Goal: Check status: Check status

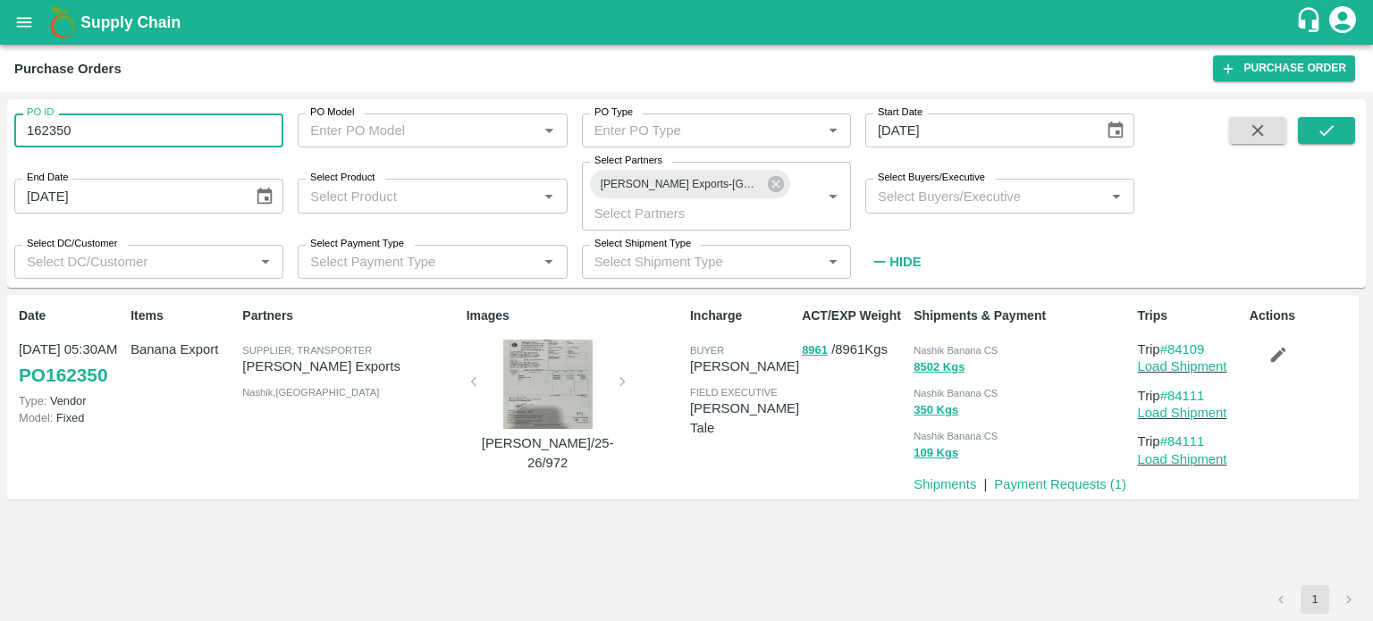
click at [106, 131] on input "162350" at bounding box center [148, 131] width 269 height 34
type input "166613"
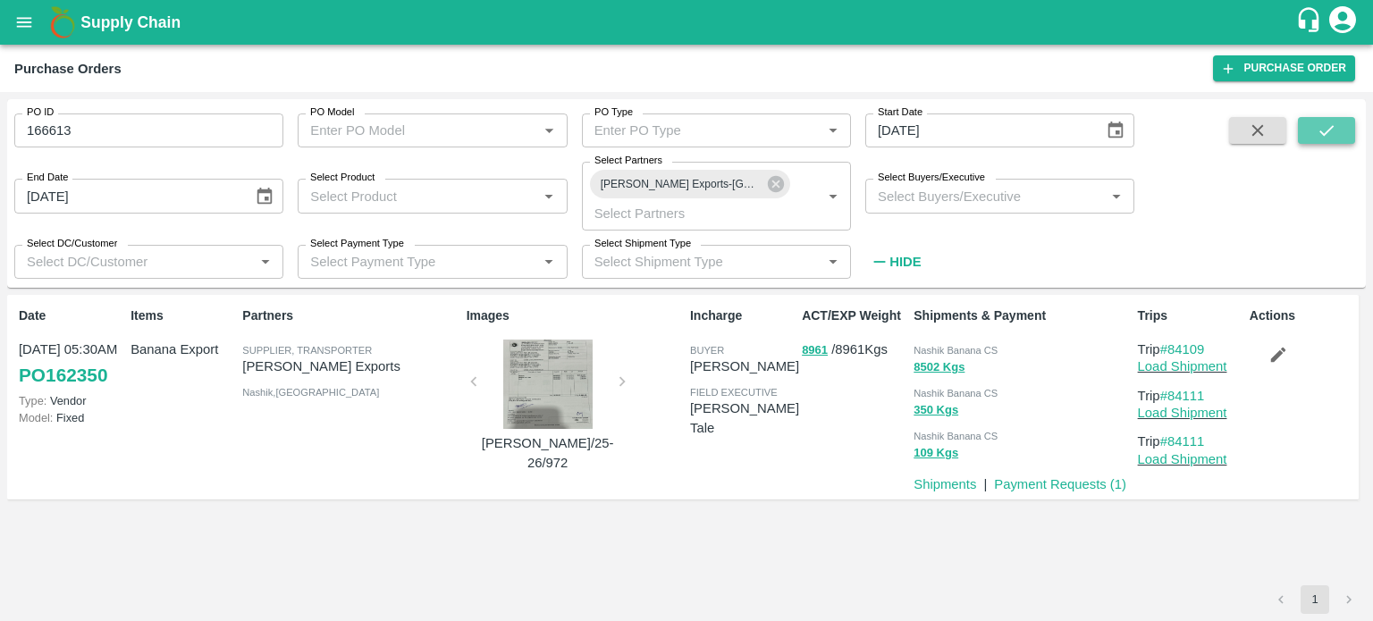
click at [1321, 131] on icon "submit" at bounding box center [1327, 131] width 20 height 20
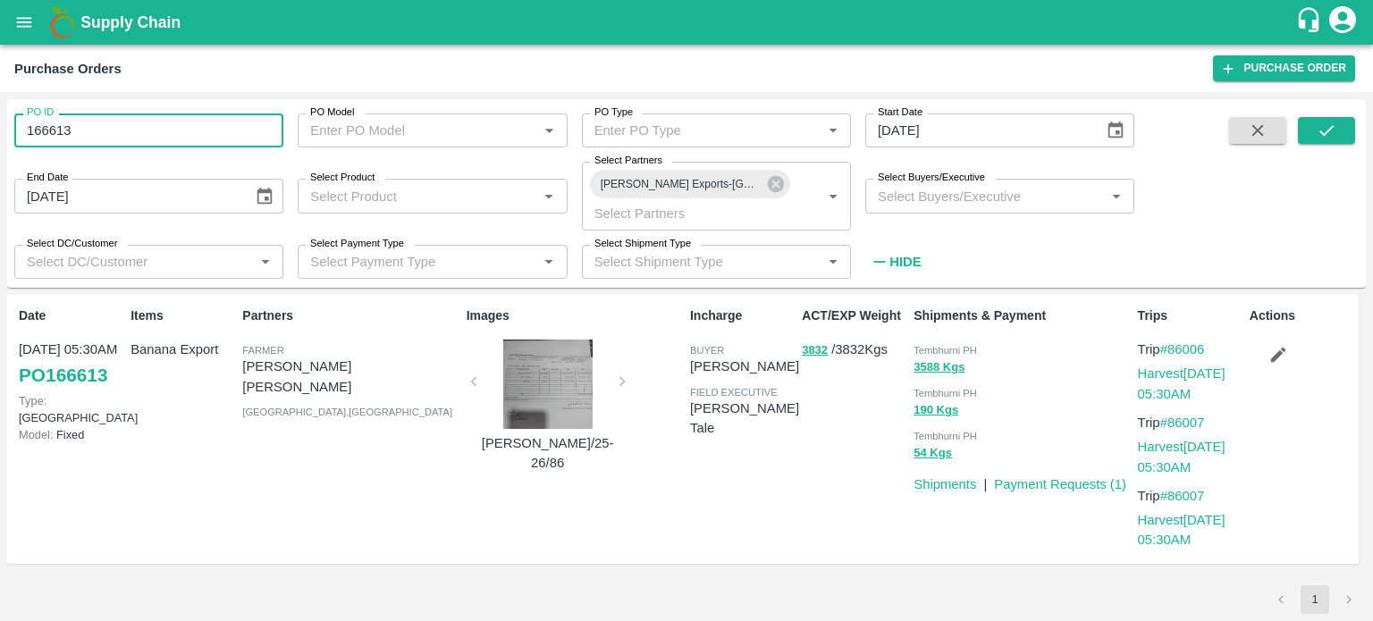
click at [130, 139] on input "166613" at bounding box center [148, 131] width 269 height 34
paste input "text"
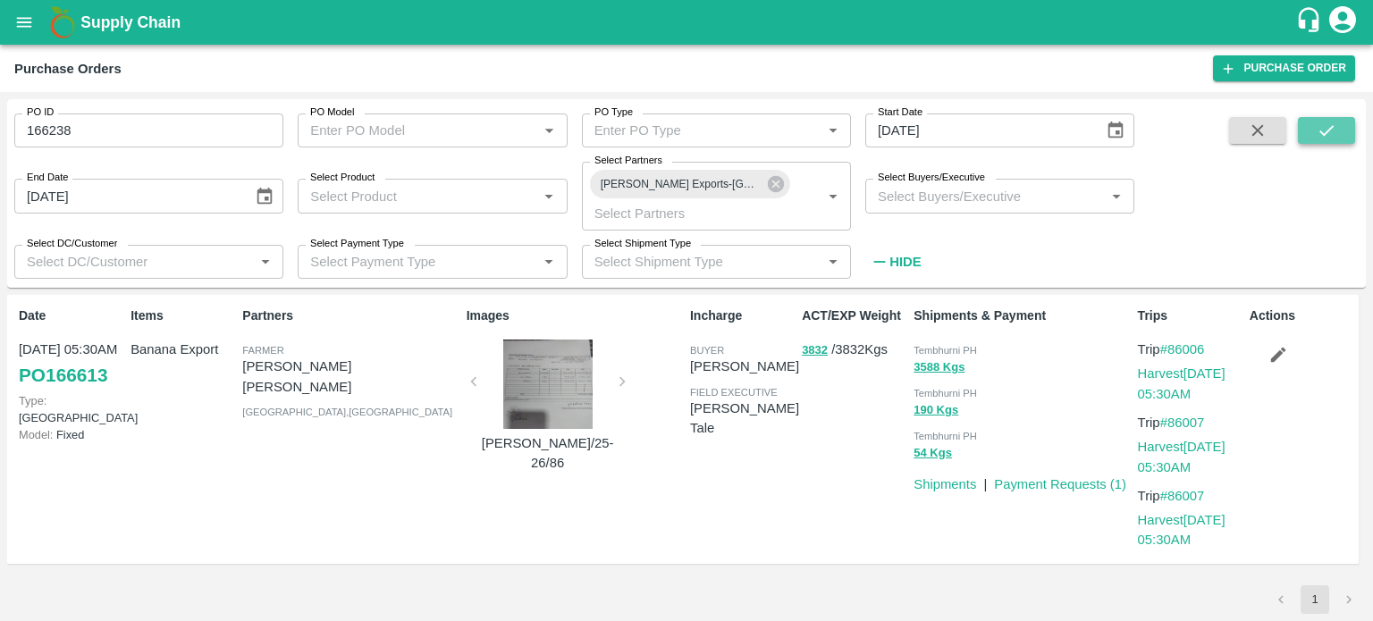
click at [1323, 132] on icon "submit" at bounding box center [1327, 131] width 20 height 20
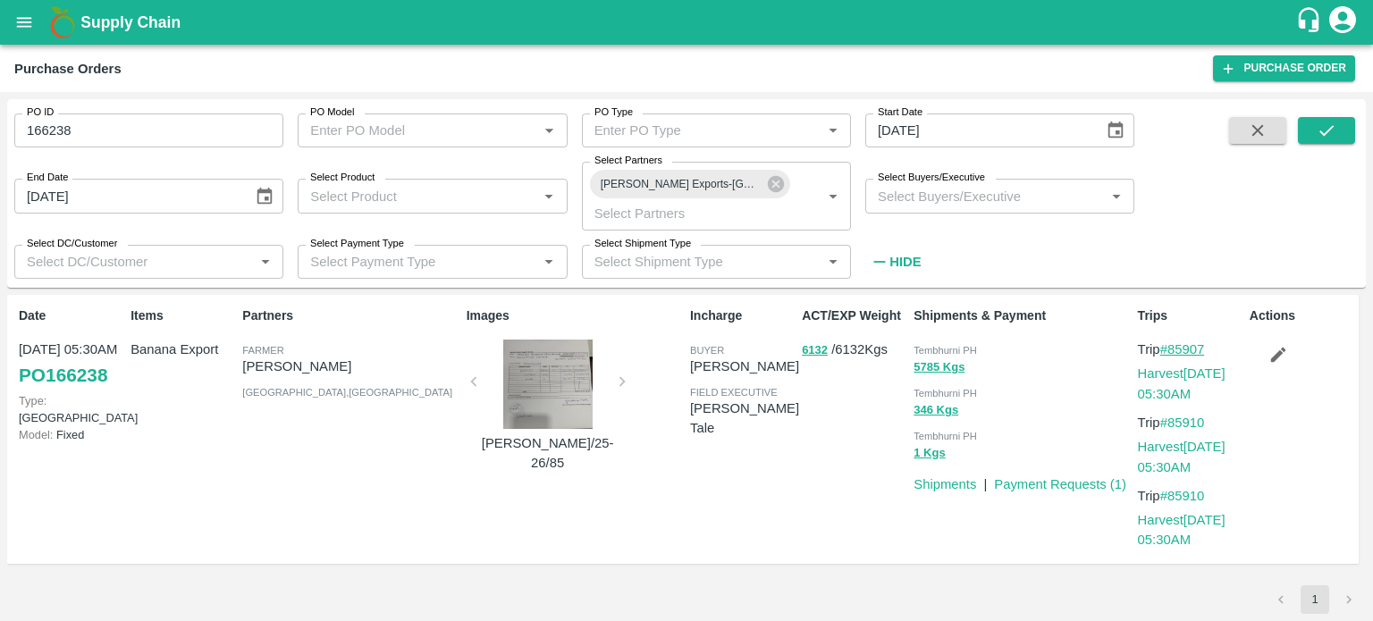
click at [1179, 345] on link "#85907" at bounding box center [1183, 349] width 45 height 14
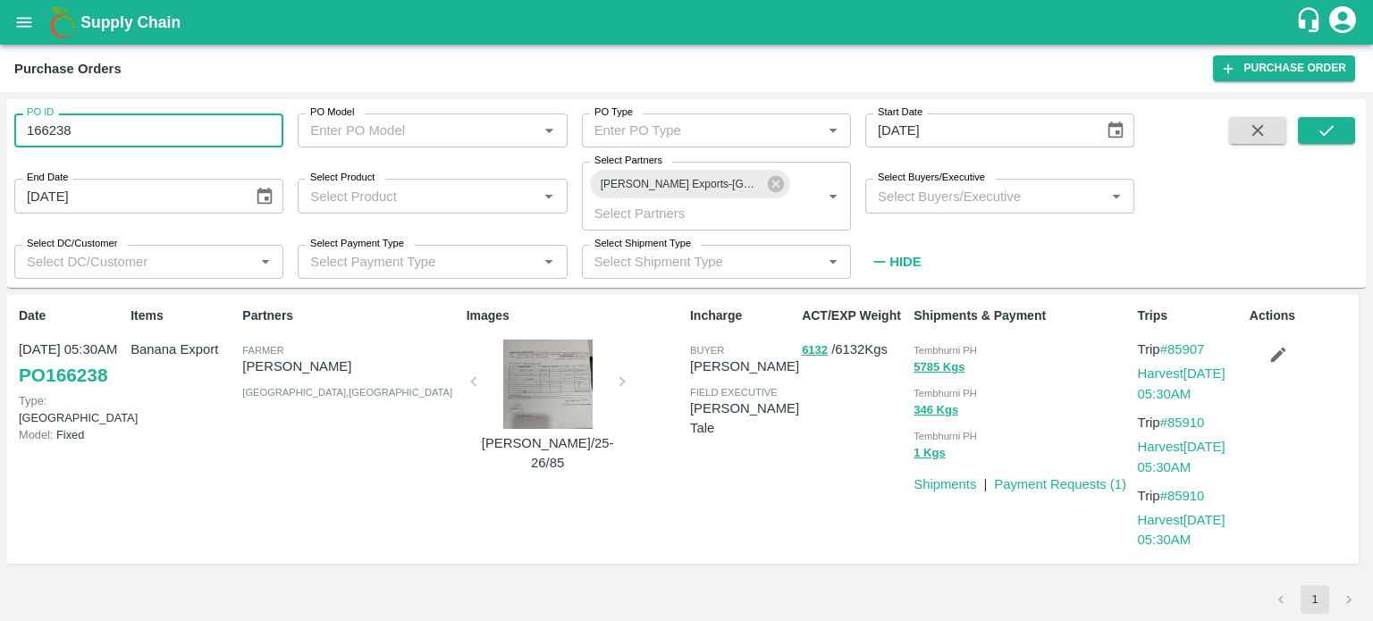
click at [118, 117] on input "166238" at bounding box center [148, 131] width 269 height 34
paste input "text"
click at [1341, 122] on button "submit" at bounding box center [1326, 130] width 57 height 27
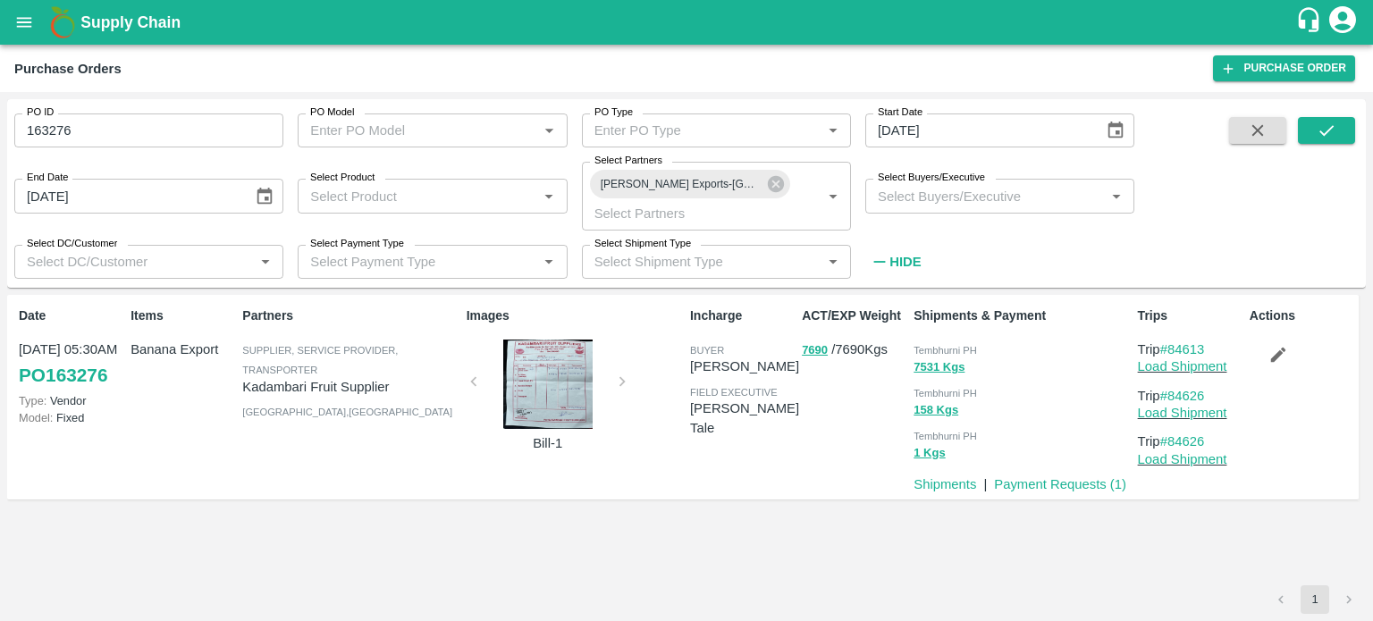
click at [224, 129] on input "163276" at bounding box center [148, 131] width 269 height 34
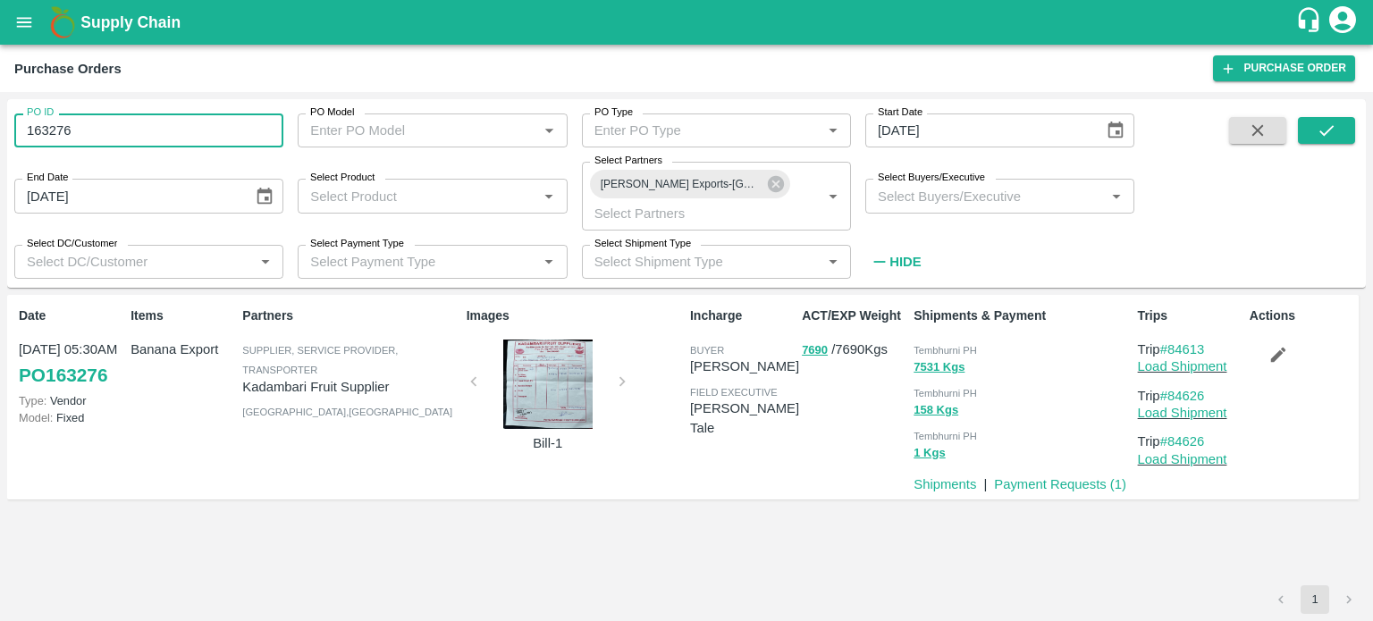
paste input "text"
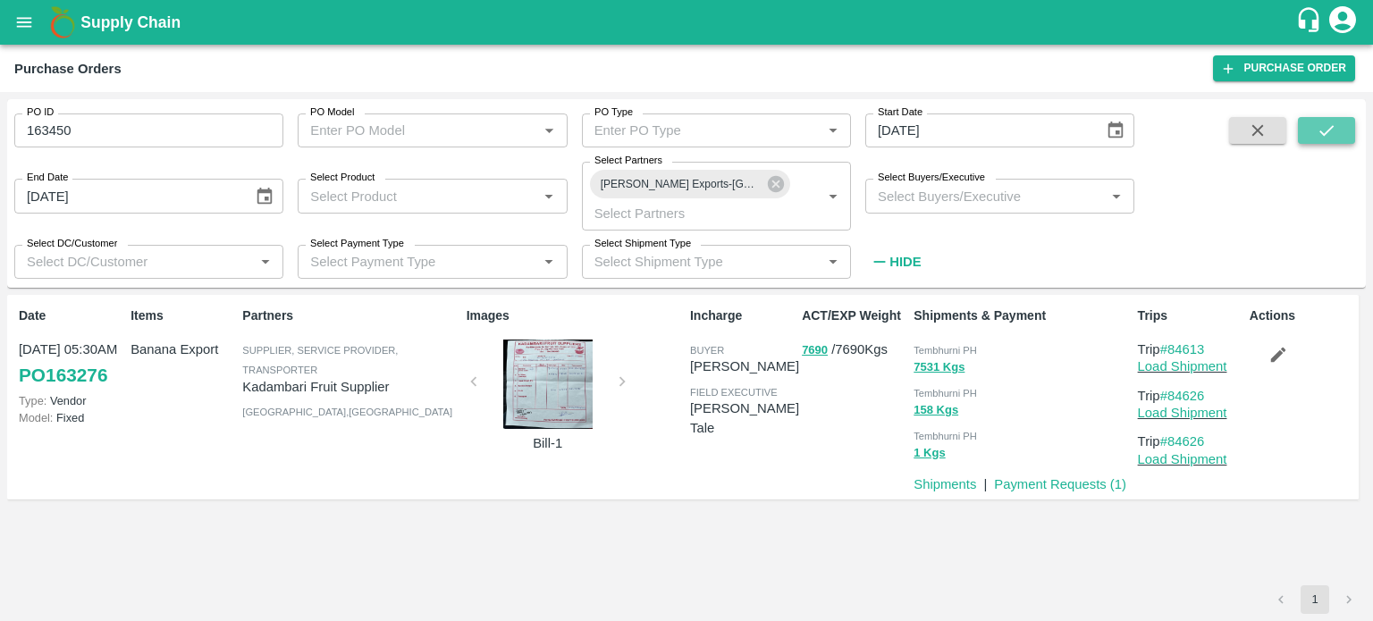
click at [1334, 134] on icon "submit" at bounding box center [1327, 131] width 20 height 20
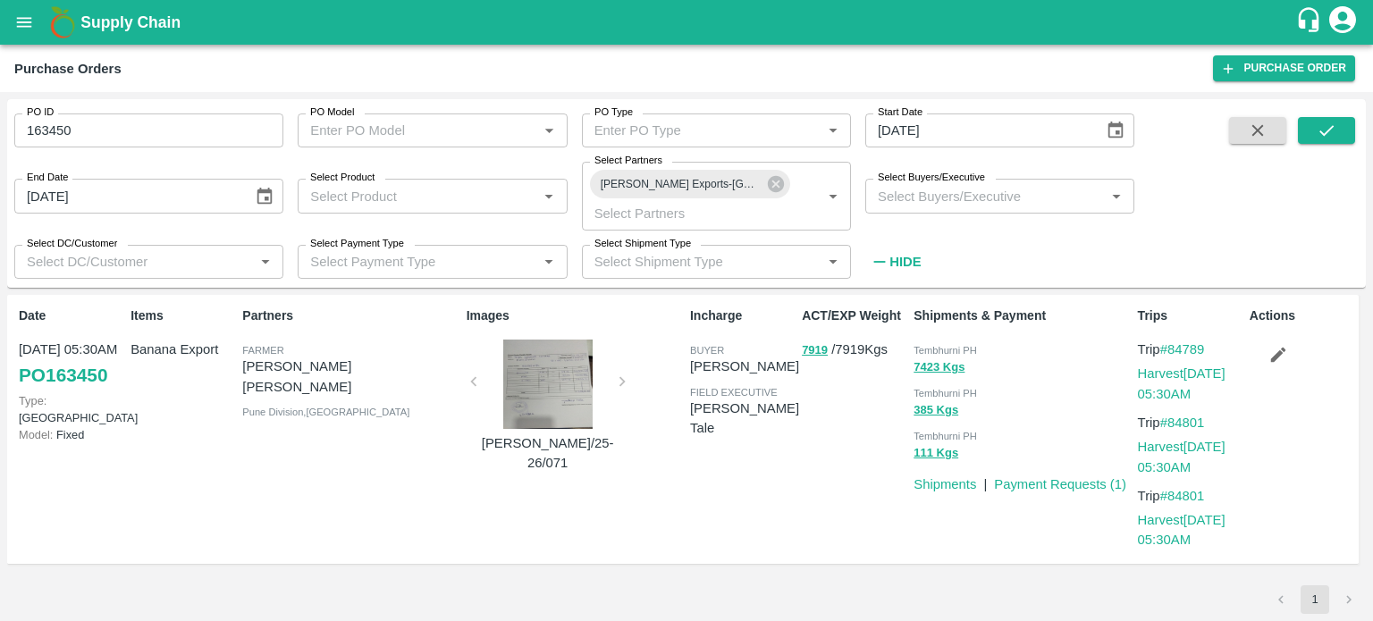
click at [73, 133] on input "163450" at bounding box center [148, 131] width 269 height 34
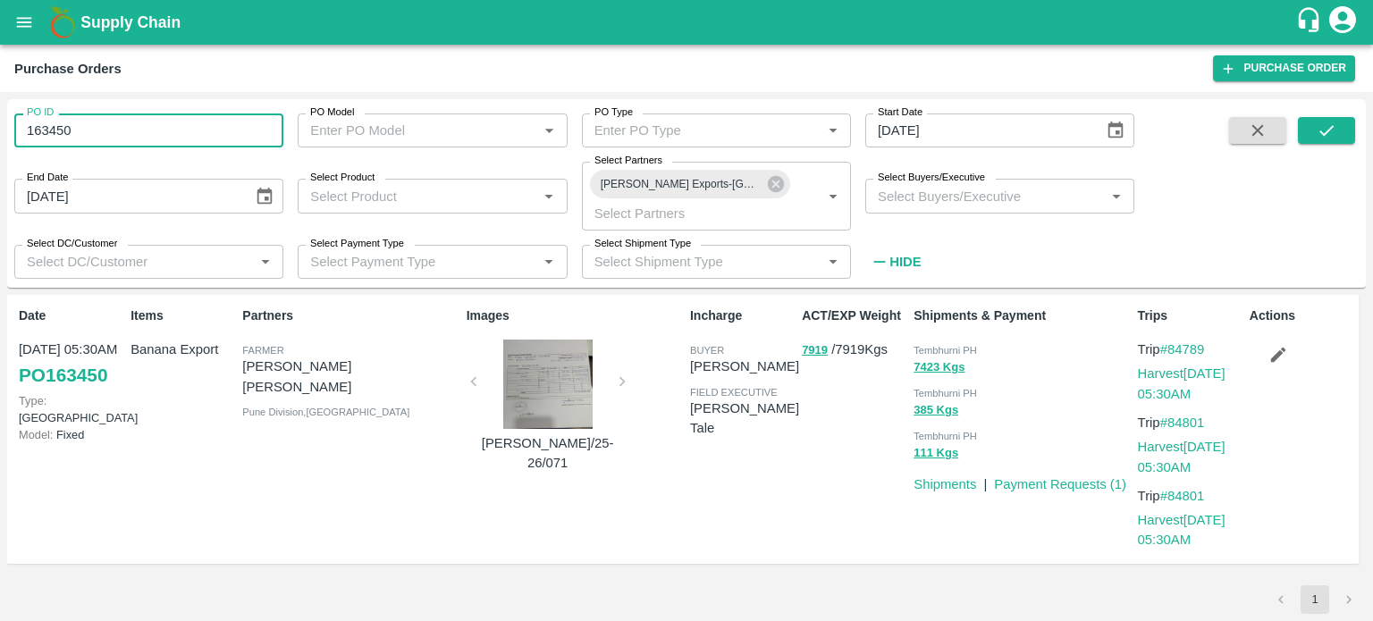
click at [73, 133] on input "163450" at bounding box center [148, 131] width 269 height 34
paste input "text"
click at [1322, 127] on icon "submit" at bounding box center [1327, 131] width 20 height 20
click at [206, 139] on input "163644" at bounding box center [148, 131] width 269 height 34
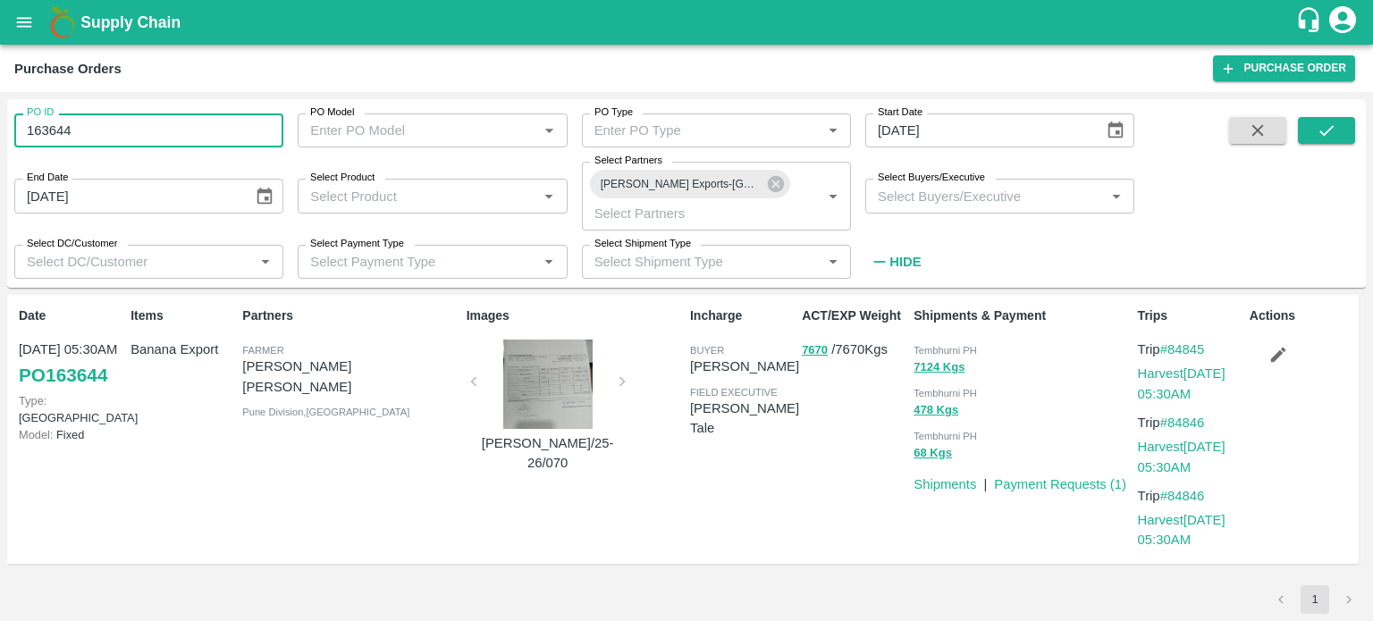
paste input "text"
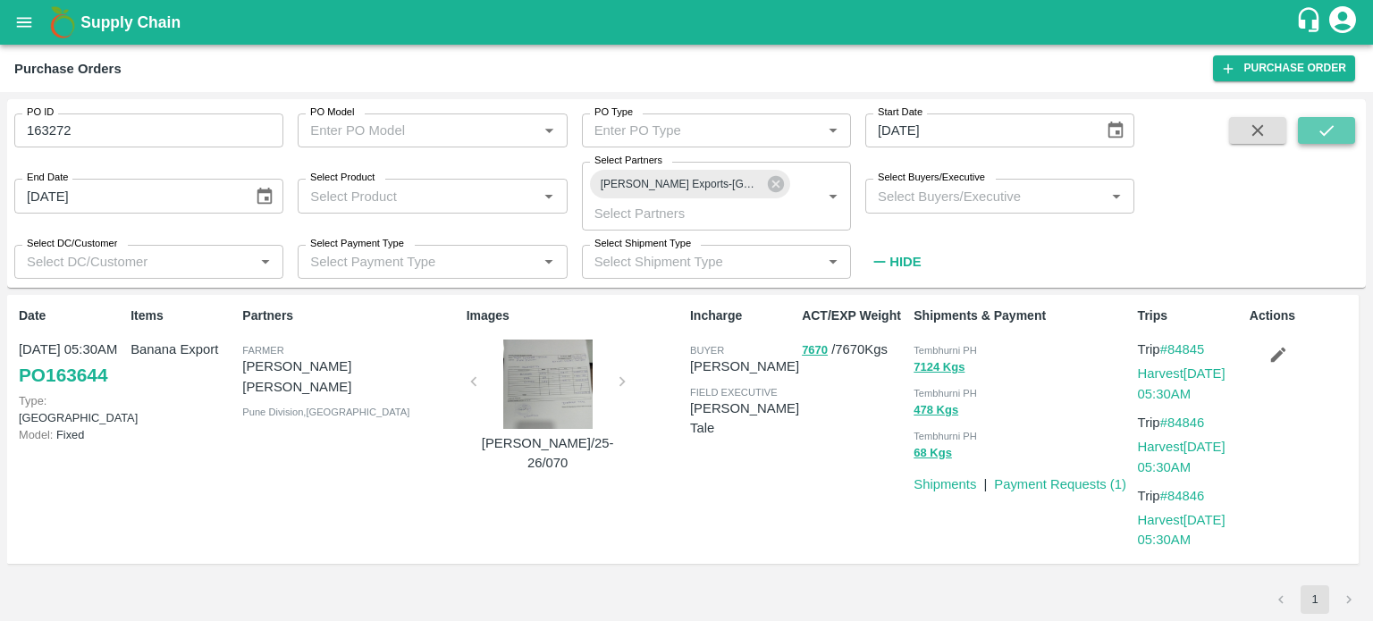
click at [1324, 131] on icon "submit" at bounding box center [1327, 131] width 20 height 20
click at [147, 125] on input "163272" at bounding box center [148, 131] width 269 height 34
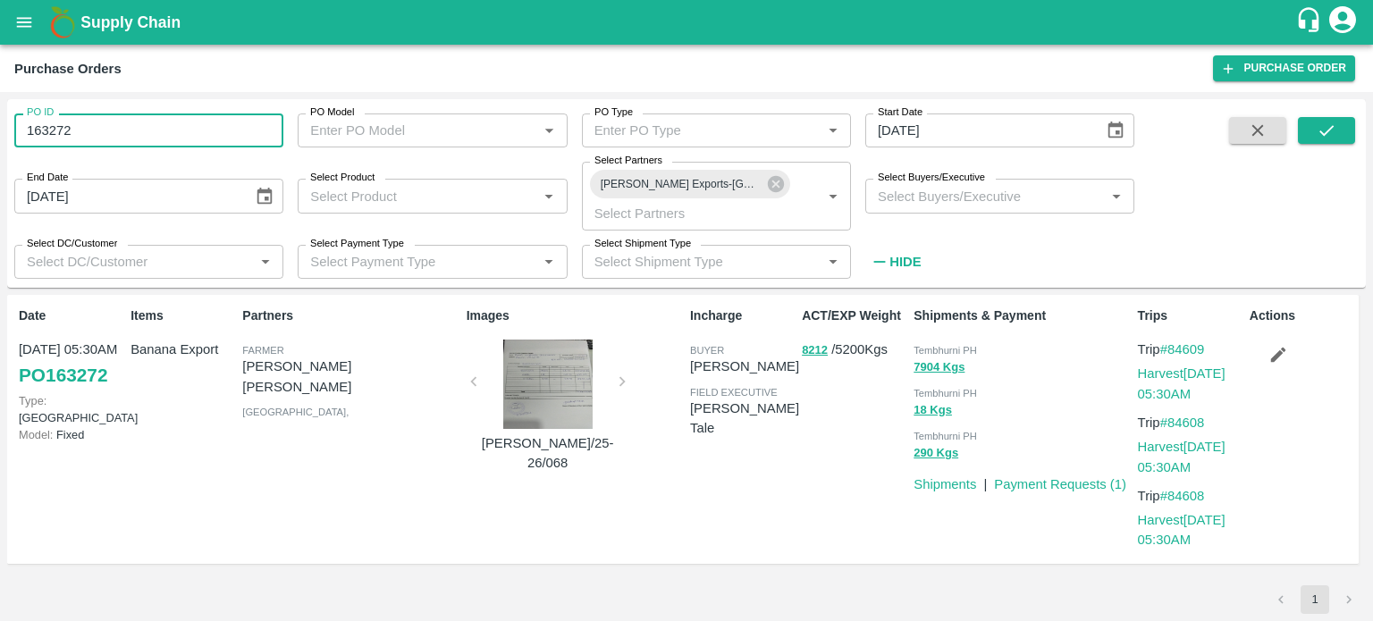
click at [147, 125] on input "163272" at bounding box center [148, 131] width 269 height 34
paste input "text"
click at [1312, 137] on button "submit" at bounding box center [1326, 130] width 57 height 27
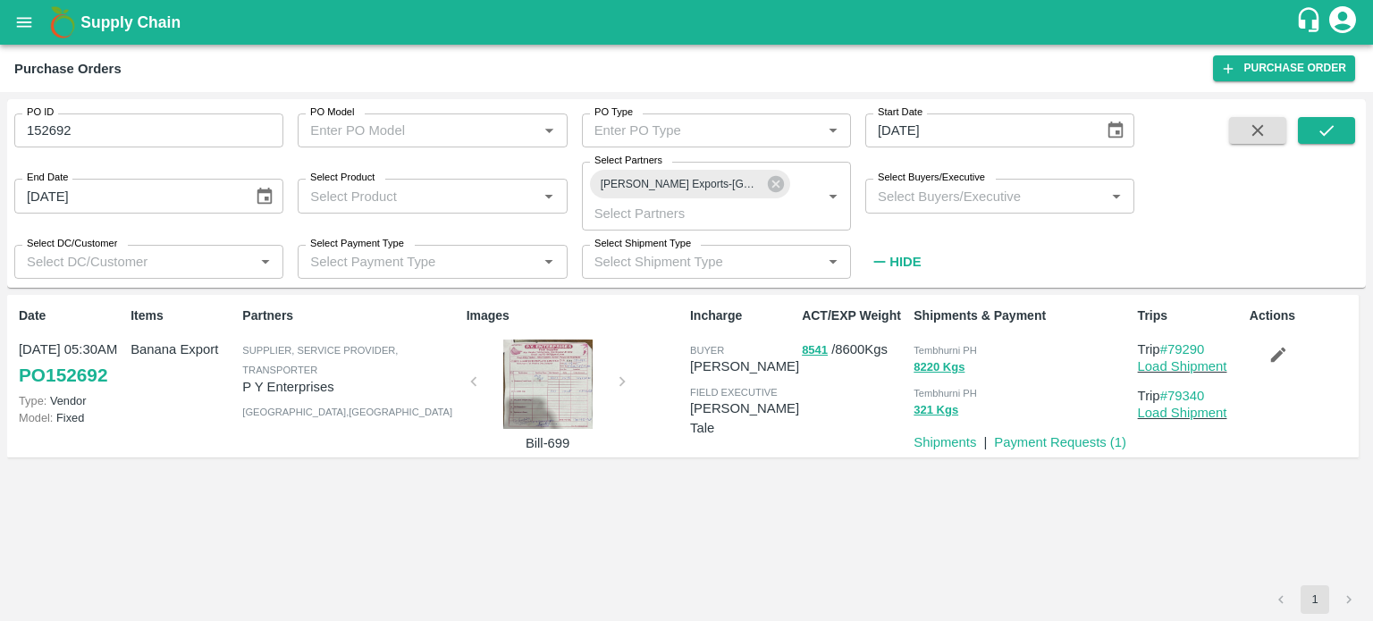
click at [151, 119] on input "152692" at bounding box center [148, 131] width 269 height 34
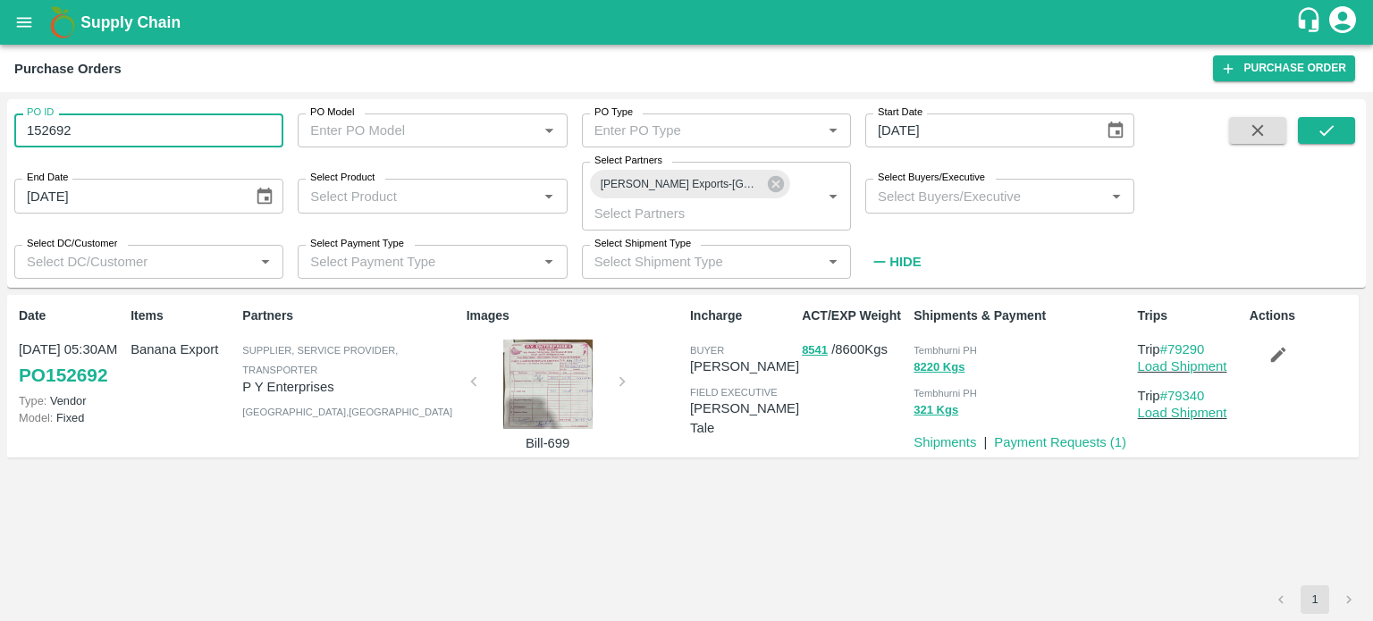
click at [151, 119] on input "152692" at bounding box center [148, 131] width 269 height 34
paste input "text"
type input "162479"
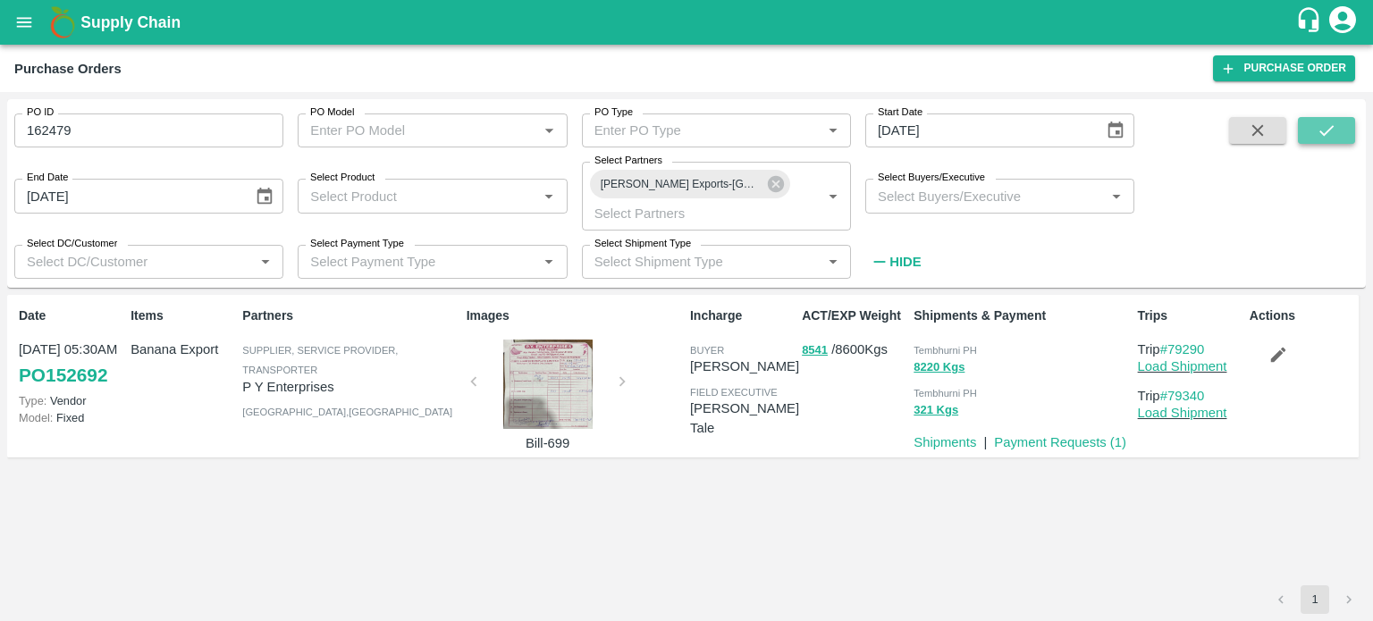
click at [1310, 139] on button "submit" at bounding box center [1326, 130] width 57 height 27
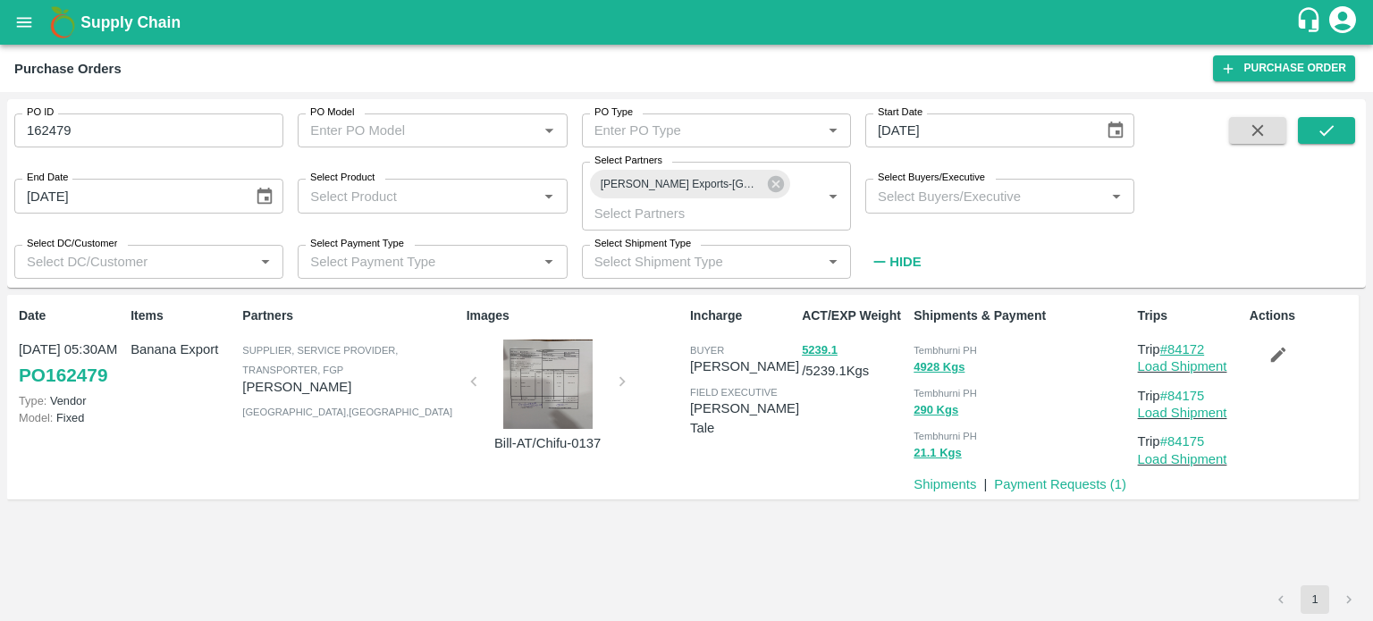
click at [1180, 349] on link "#84172" at bounding box center [1183, 349] width 45 height 14
